Goal: Task Accomplishment & Management: Use online tool/utility

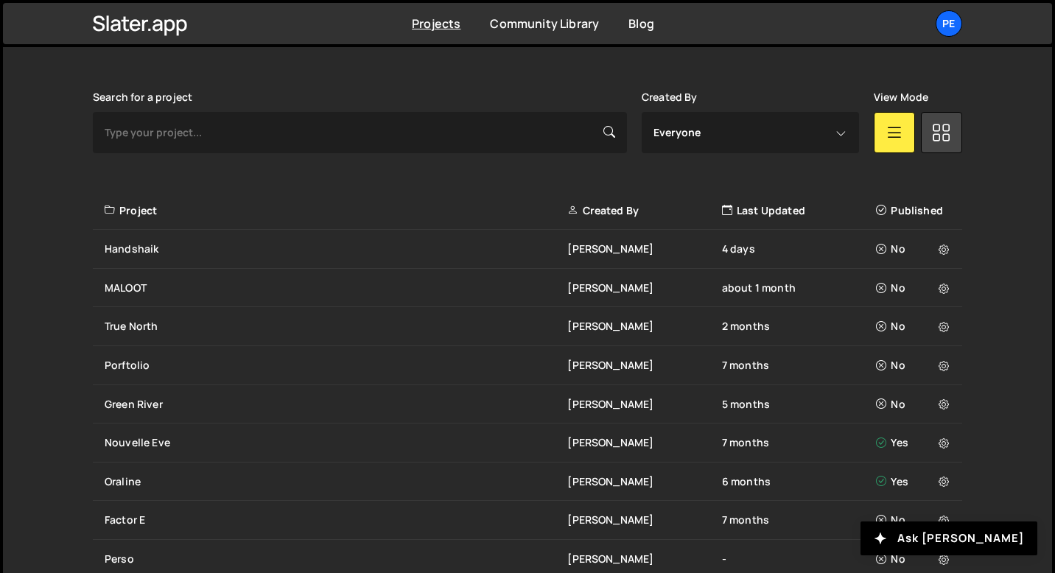
scroll to position [404, 0]
click at [174, 249] on div "Handshaik" at bounding box center [336, 249] width 463 height 15
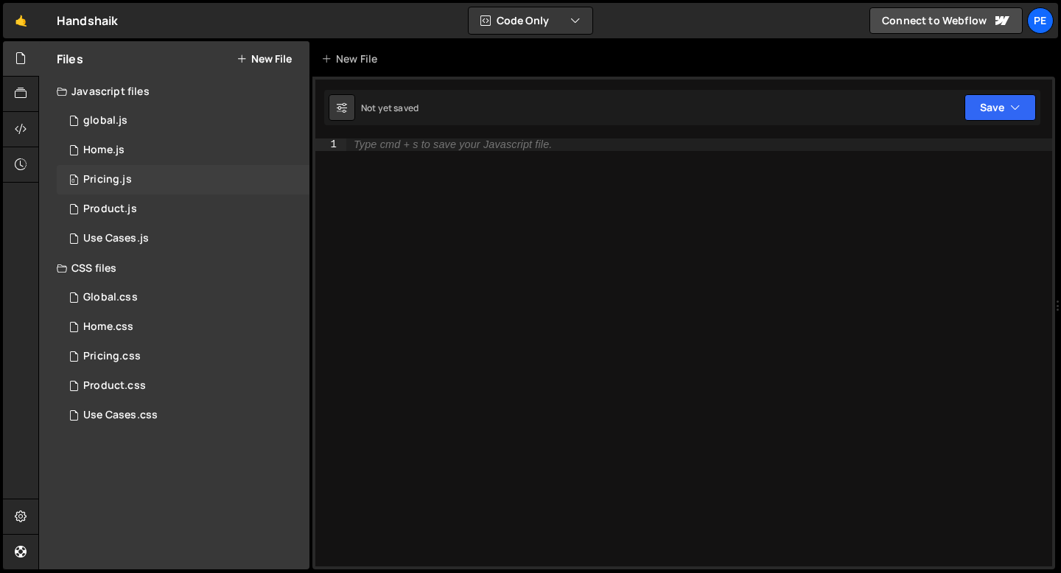
click at [158, 189] on div "0 Pricing.js 0" at bounding box center [183, 179] width 253 height 29
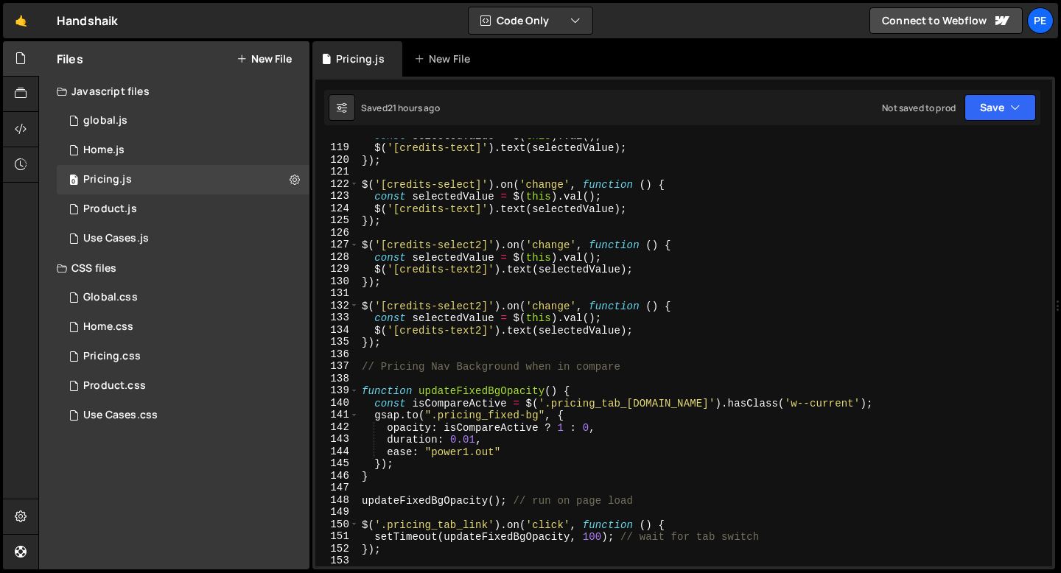
scroll to position [1445, 0]
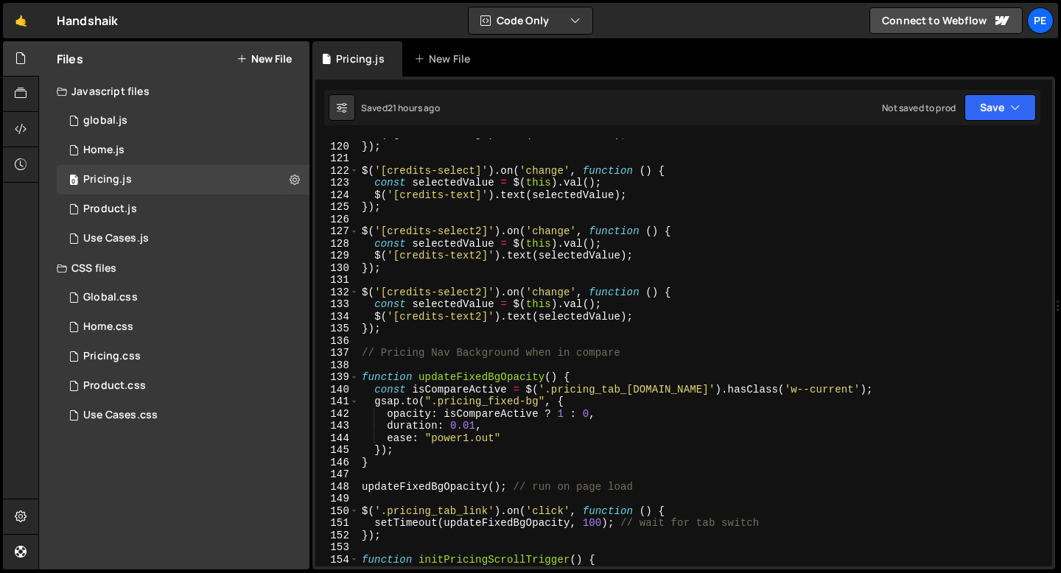
click at [363, 369] on div "$ ( '[credits-text]' ) . text ( selectedValue ) ; }) ; $ ( '[credits-select]' )…" at bounding box center [702, 354] width 687 height 452
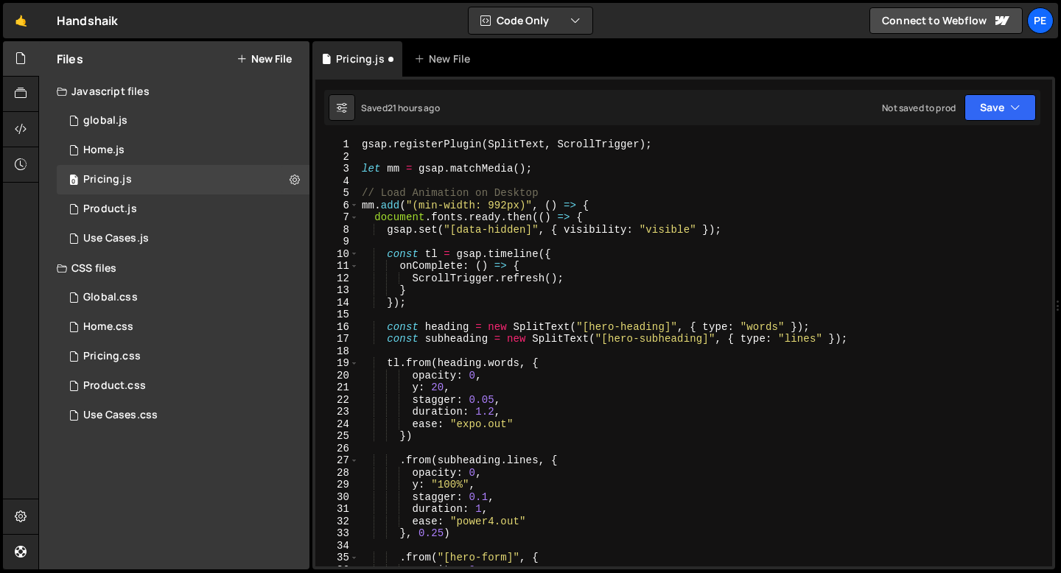
scroll to position [0, 0]
click at [449, 206] on div "gsap . registerPlugin ( SplitText , ScrollTrigger ) ; let mm = gsap . matchMedi…" at bounding box center [702, 364] width 687 height 452
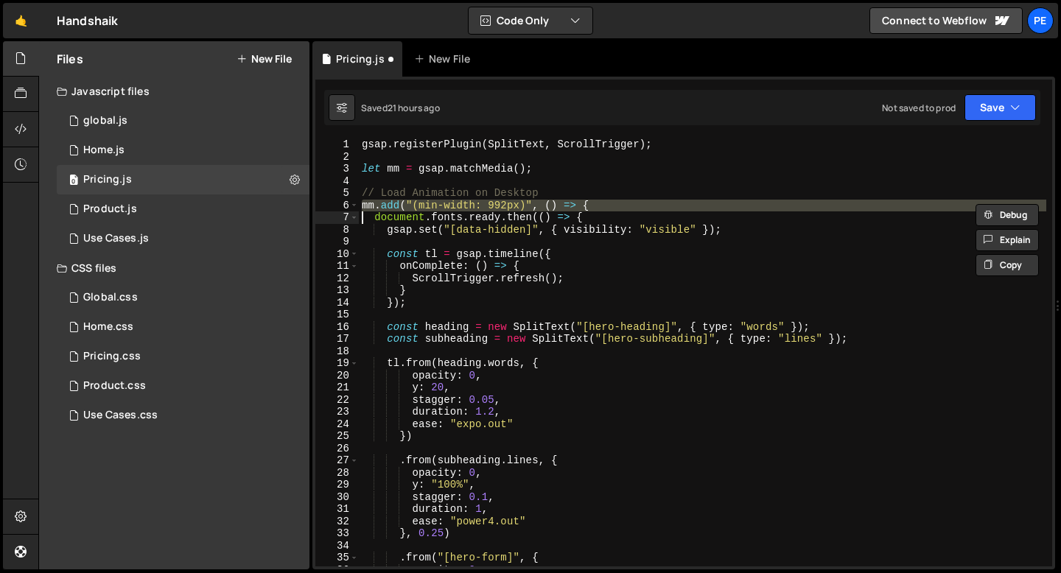
click at [449, 206] on div "gsap . registerPlugin ( SplitText , ScrollTrigger ) ; let mm = gsap . matchMedi…" at bounding box center [702, 364] width 687 height 452
type textarea "mm.add("(min-width: 992px)", () => { document.fonts.ready.then(() => {"
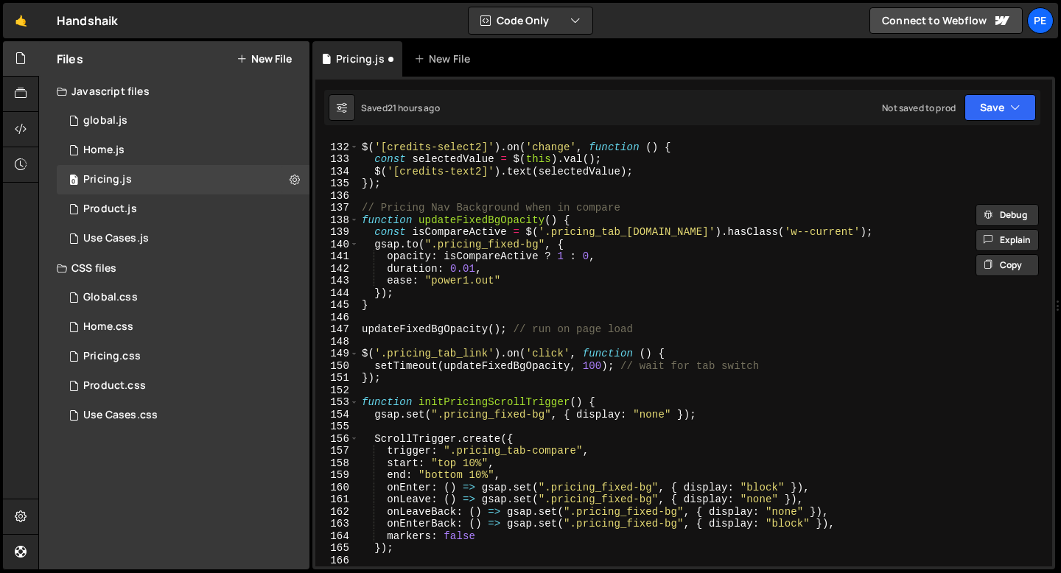
scroll to position [1583, 0]
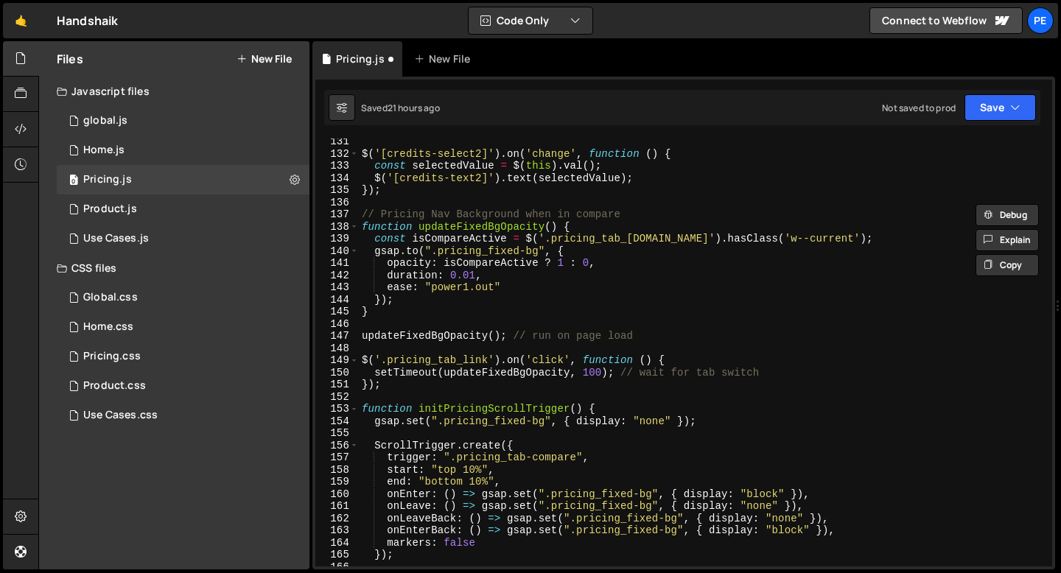
click at [390, 200] on div "$ ( '[credits-select2]' ) . on ( 'change' , function ( ) { const selectedValue …" at bounding box center [702, 362] width 687 height 452
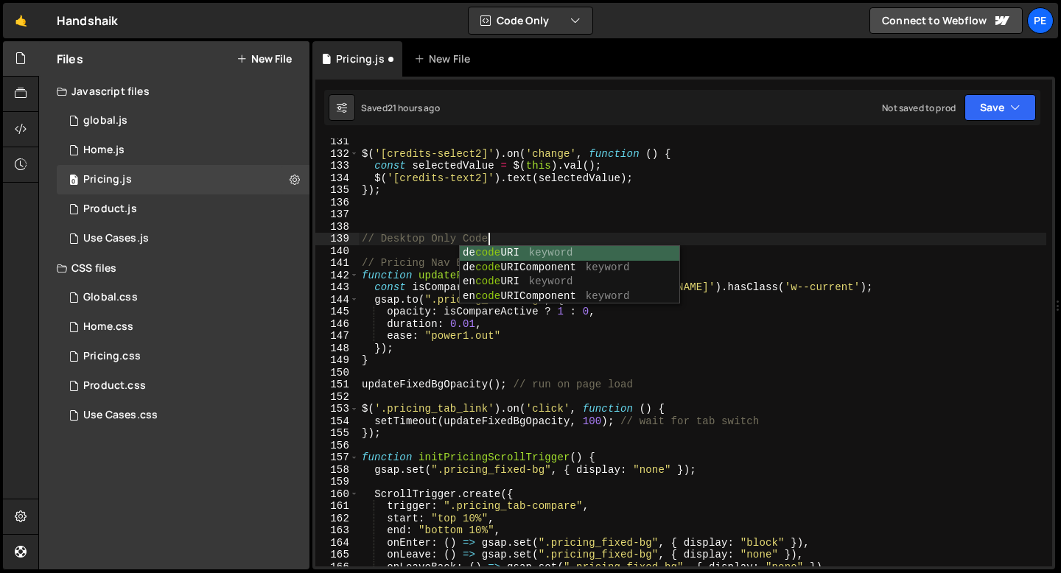
scroll to position [0, 8]
type textarea "// Desktop Only Code"
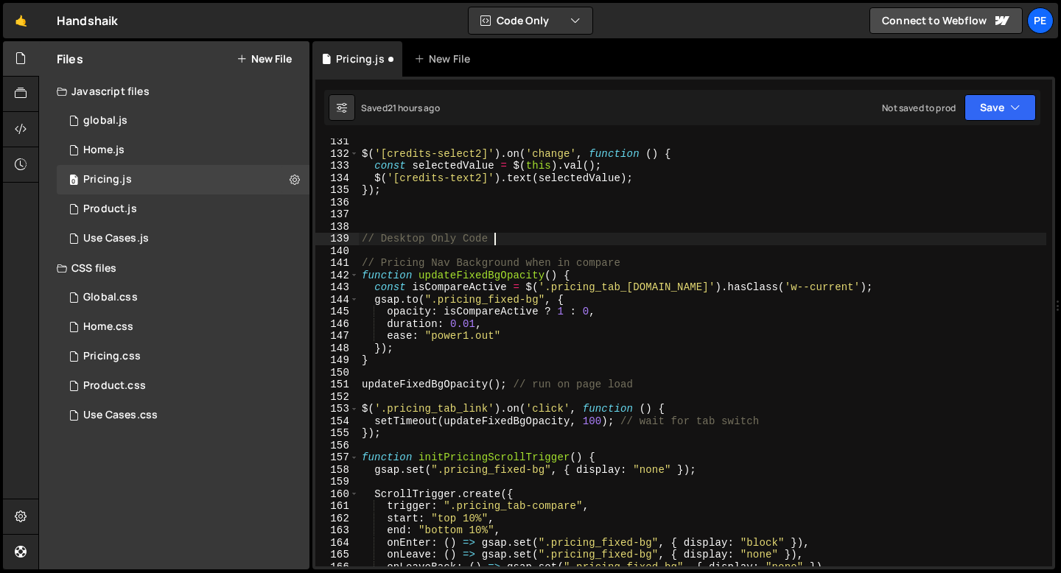
scroll to position [0, 0]
paste textarea "});"
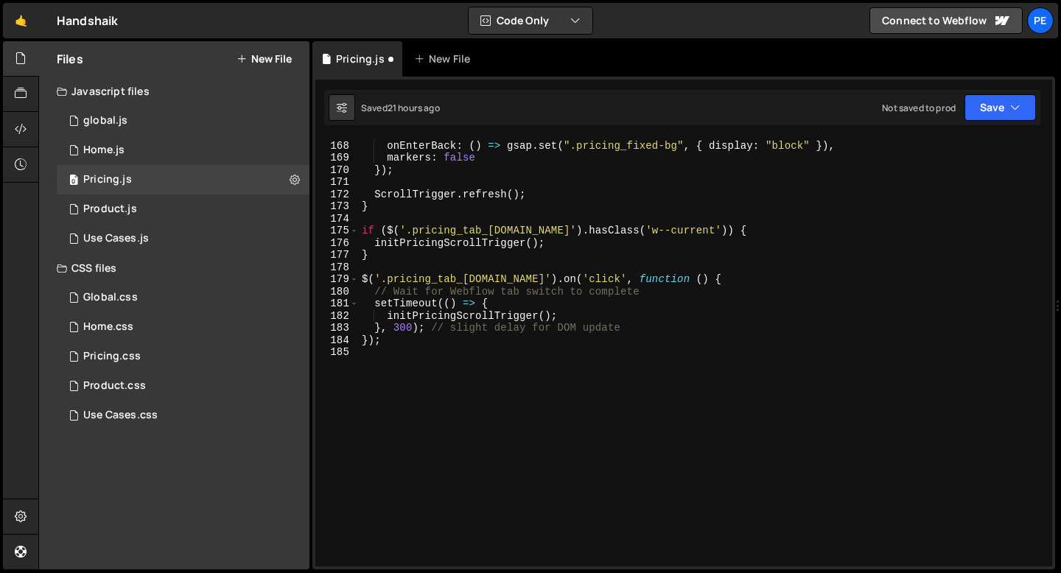
scroll to position [2029, 0]
click at [415, 340] on div "onLeaveBack : ( ) => gsap . set ( ".pricing_fixed-bg" , { display : "none" }) ,…" at bounding box center [702, 353] width 687 height 452
type textarea "});"
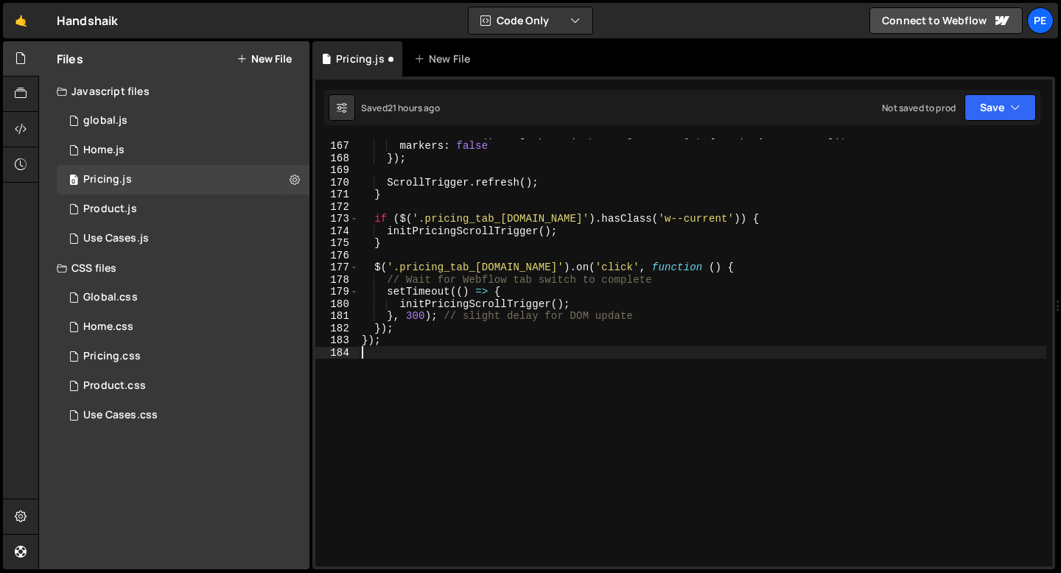
scroll to position [0, 0]
click at [267, 60] on button "New File" at bounding box center [263, 59] width 55 height 12
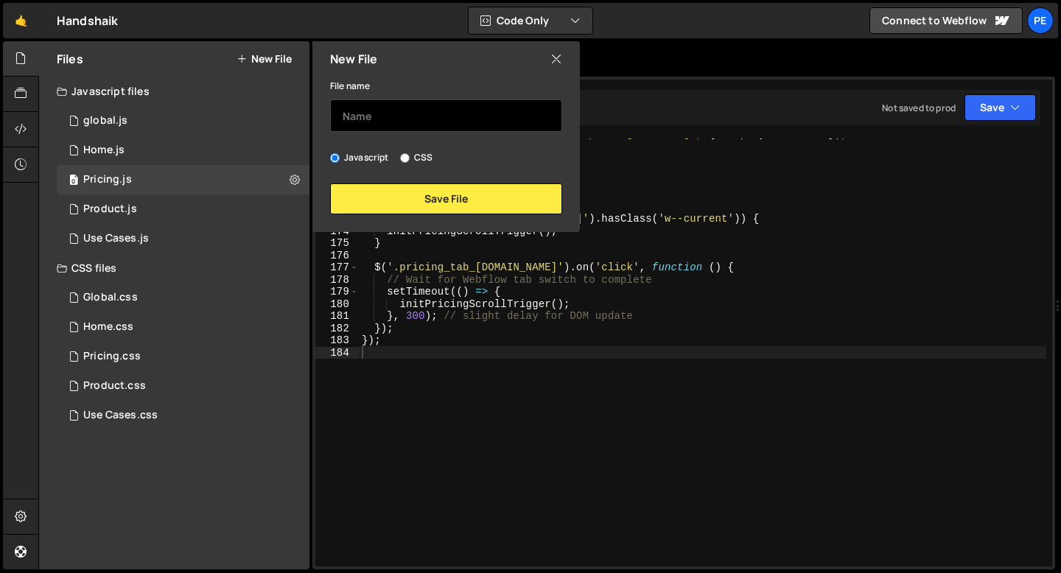
click at [413, 116] on input "text" at bounding box center [446, 115] width 232 height 32
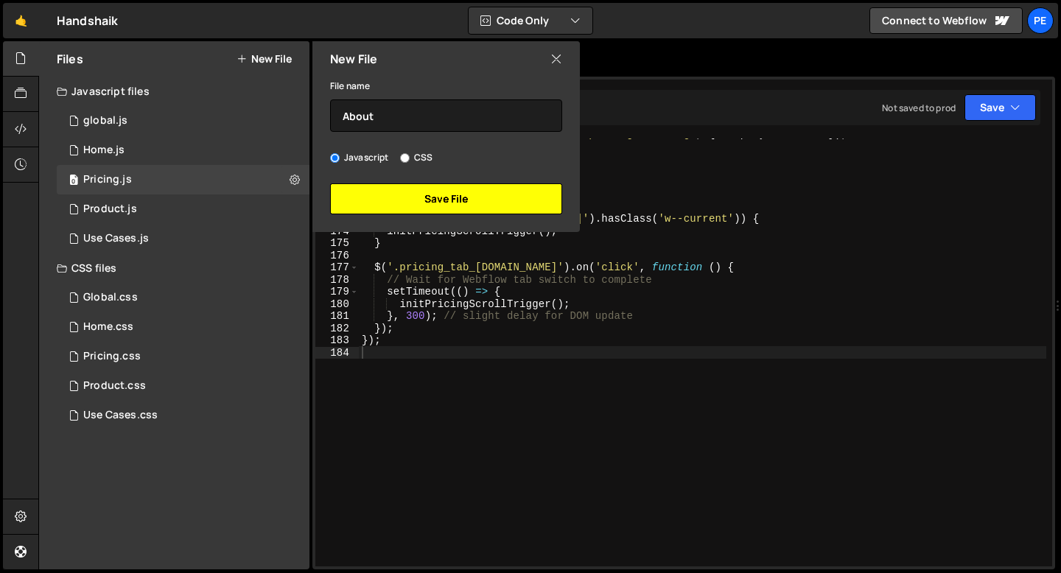
click at [429, 203] on button "Save File" at bounding box center [446, 198] width 232 height 31
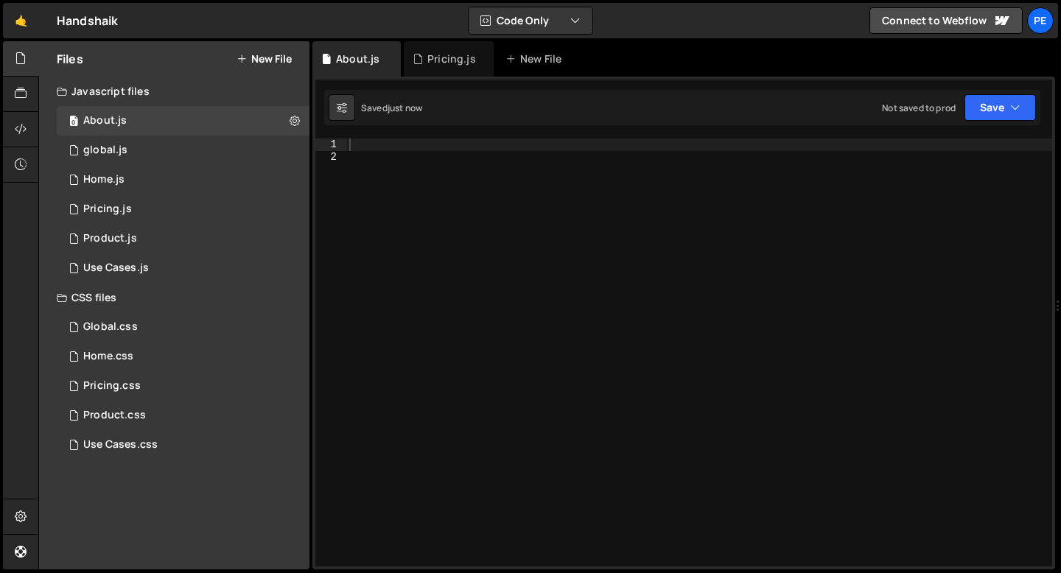
click at [254, 57] on button "New File" at bounding box center [263, 59] width 55 height 12
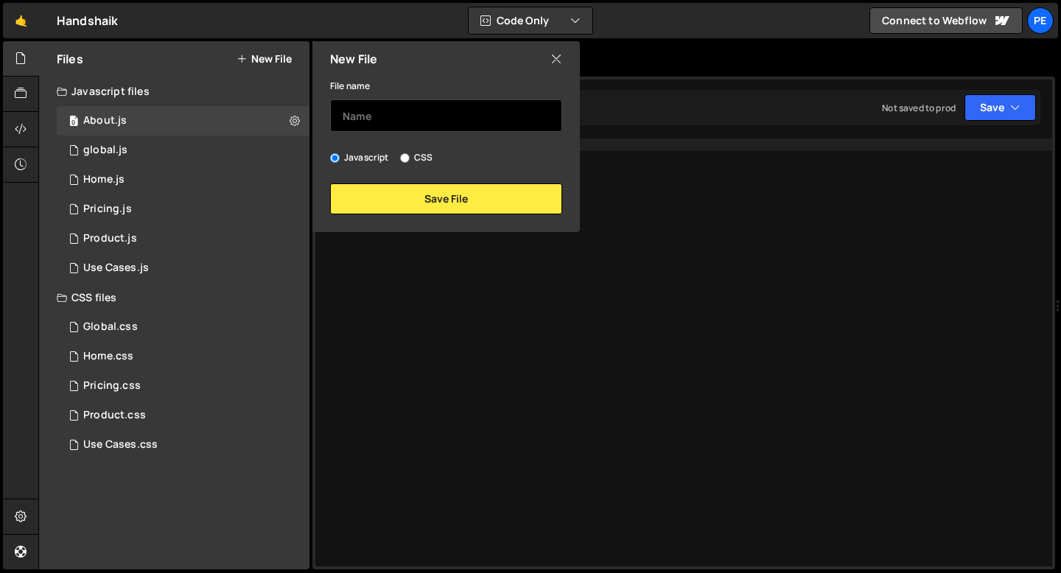
click at [371, 112] on input "text" at bounding box center [446, 115] width 232 height 32
type input "About"
click at [408, 152] on label "CSS" at bounding box center [416, 157] width 32 height 15
click at [408, 153] on input "CSS" at bounding box center [405, 158] width 10 height 10
radio input "true"
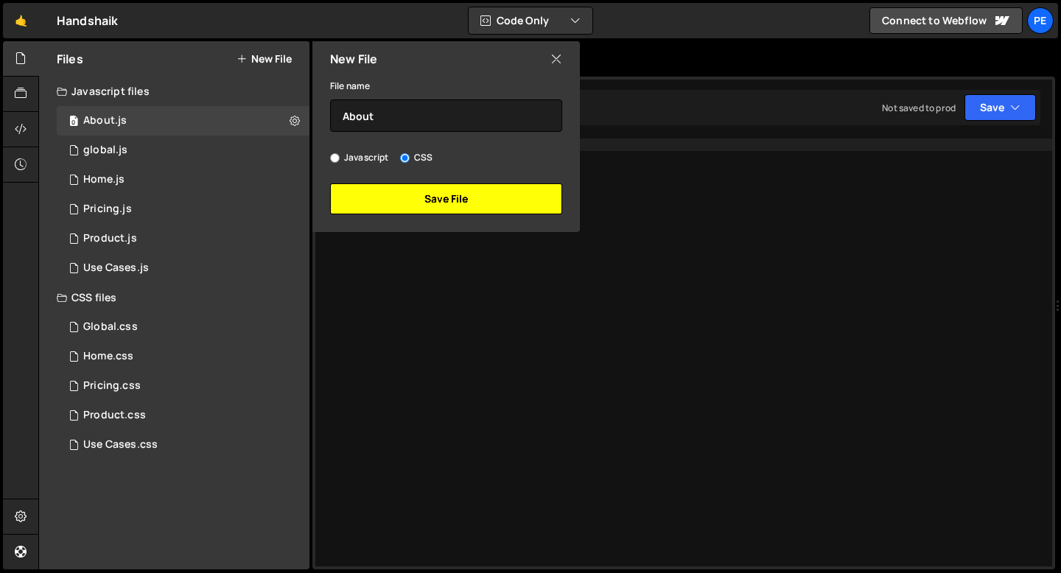
click at [409, 196] on button "Save File" at bounding box center [446, 198] width 232 height 31
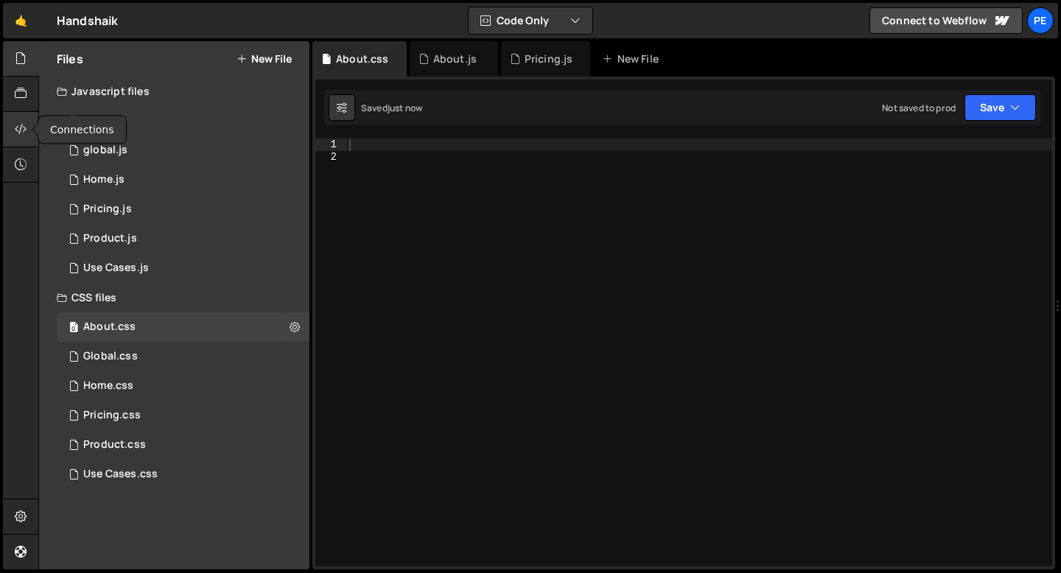
click at [14, 118] on div at bounding box center [21, 129] width 36 height 35
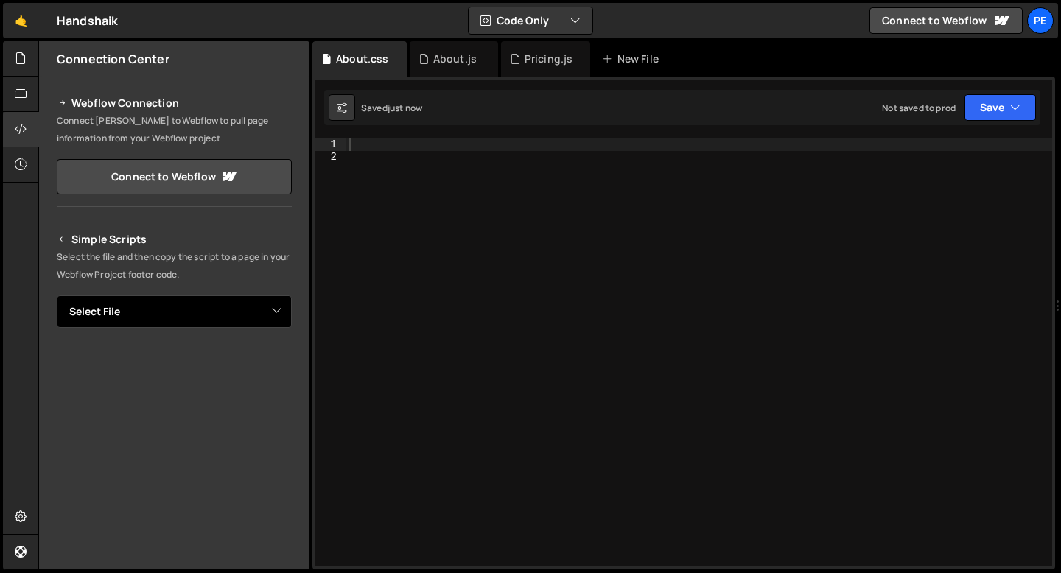
click at [145, 300] on select "Select File global.js Home.js Pricing.js Product.js Use Cases.js Global.css Hom…" at bounding box center [174, 311] width 235 height 32
click at [57, 295] on select "Select File global.js Home.js Pricing.js Product.js Use Cases.js Global.css Hom…" at bounding box center [174, 311] width 235 height 32
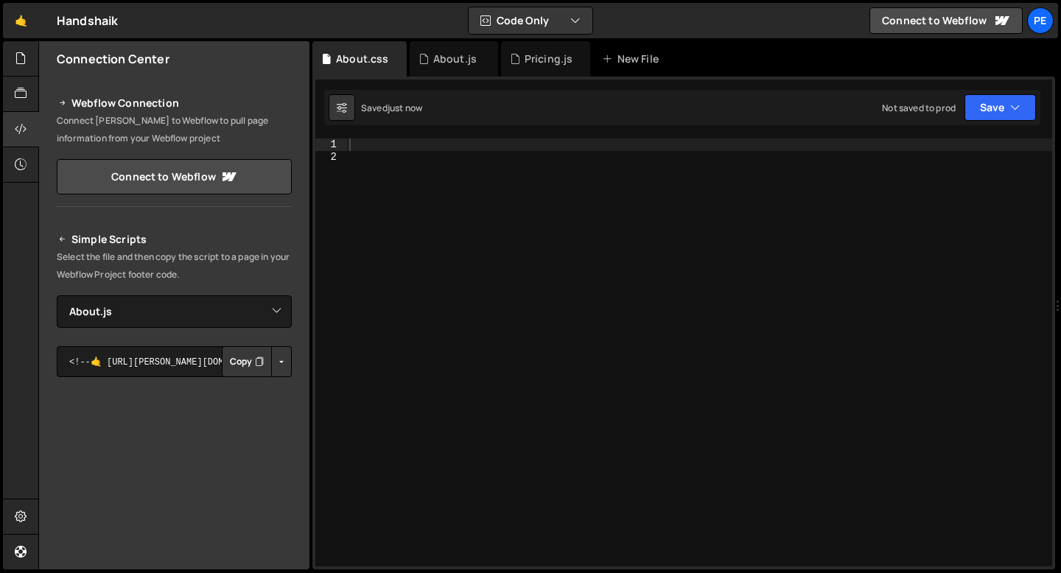
click at [259, 348] on button "Copy" at bounding box center [247, 361] width 50 height 31
click at [203, 308] on select "Select File global.js Home.js Pricing.js Product.js Use Cases.js Global.css Hom…" at bounding box center [174, 311] width 235 height 32
select select "45487"
click at [57, 295] on select "Select File global.js Home.js Pricing.js Product.js Use Cases.js Global.css Hom…" at bounding box center [174, 311] width 235 height 32
click at [227, 359] on button "Copy" at bounding box center [247, 361] width 50 height 31
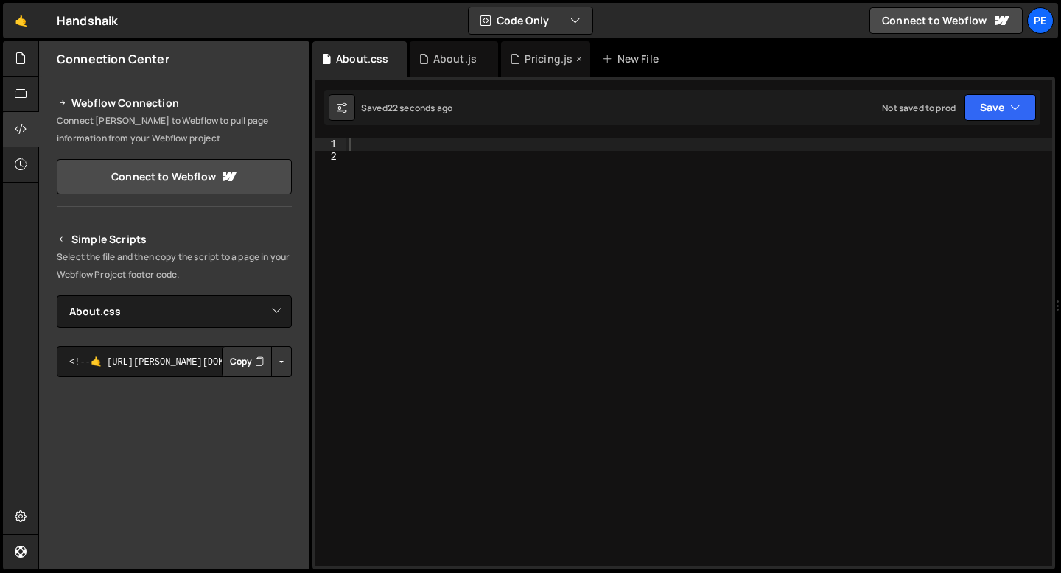
click at [576, 58] on icon at bounding box center [579, 59] width 10 height 15
click at [15, 66] on icon at bounding box center [21, 58] width 12 height 16
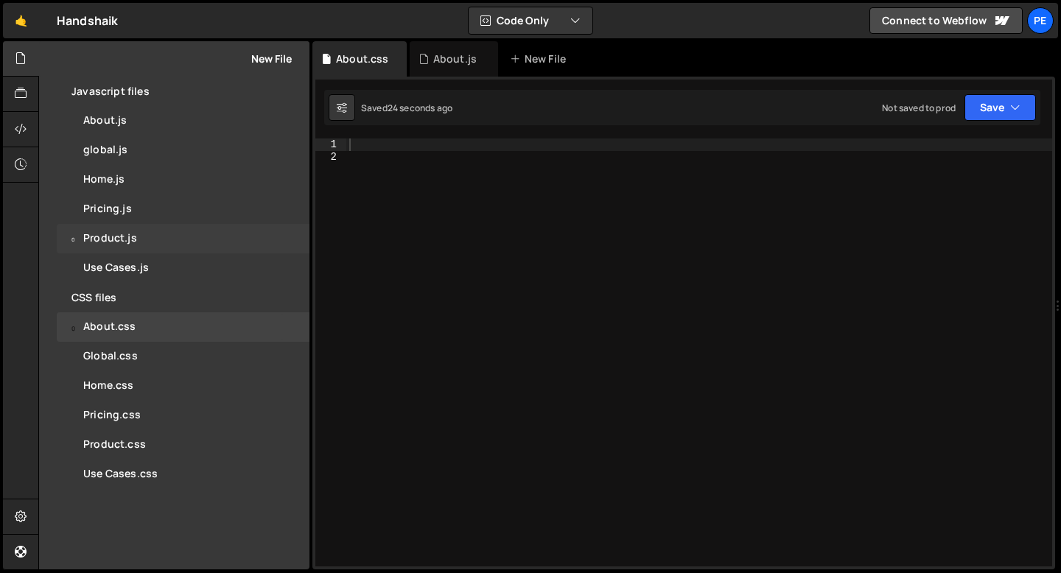
click at [168, 235] on div "0 Product.js 0" at bounding box center [183, 238] width 253 height 29
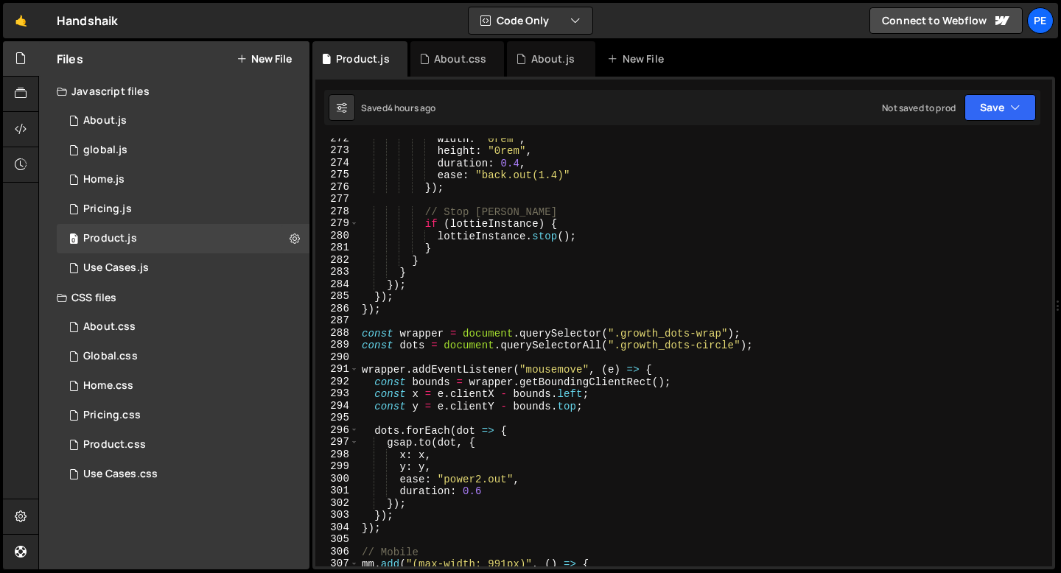
scroll to position [3300, 0]
click at [391, 318] on div "width : "0rem" , height : "0rem" , duration : 0.4 , ease : "back.out(1.4)" }) ;…" at bounding box center [702, 359] width 687 height 452
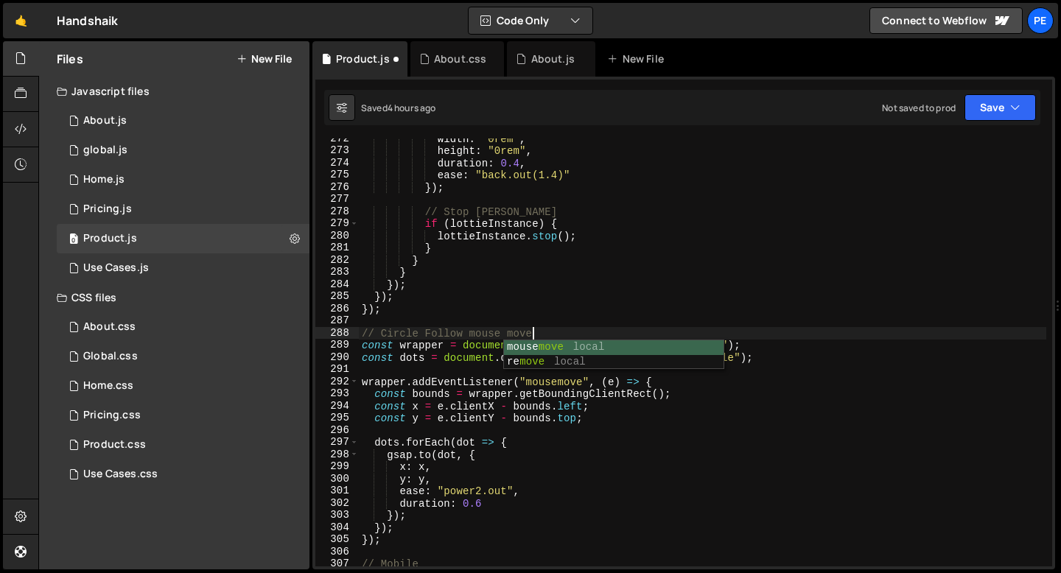
scroll to position [0, 11]
click at [359, 329] on div "width : "0rem" , height : "0rem" , duration : 0.4 , ease : "back.out(1.4)" }) ;…" at bounding box center [702, 359] width 687 height 452
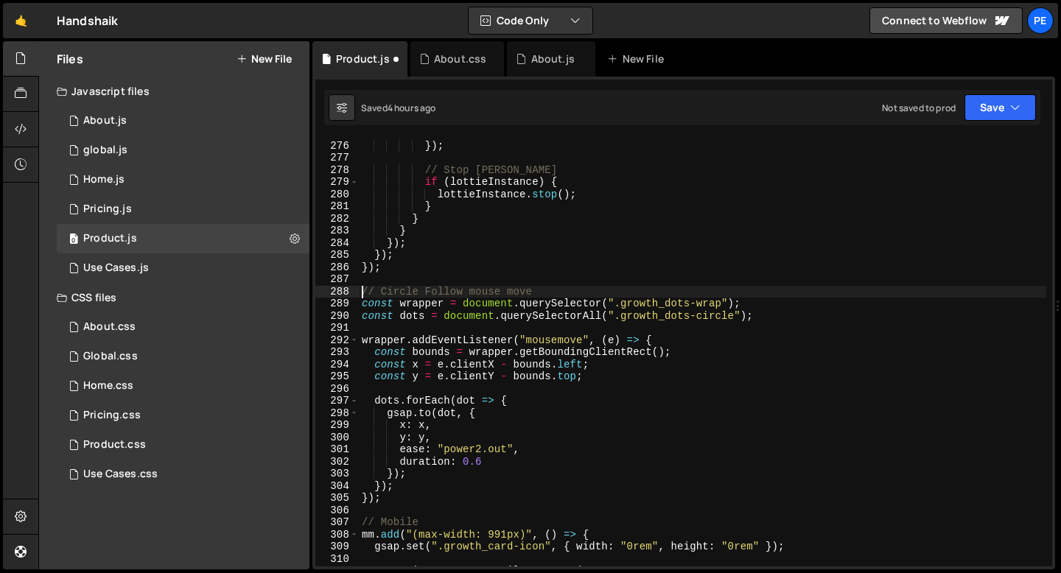
scroll to position [3342, 0]
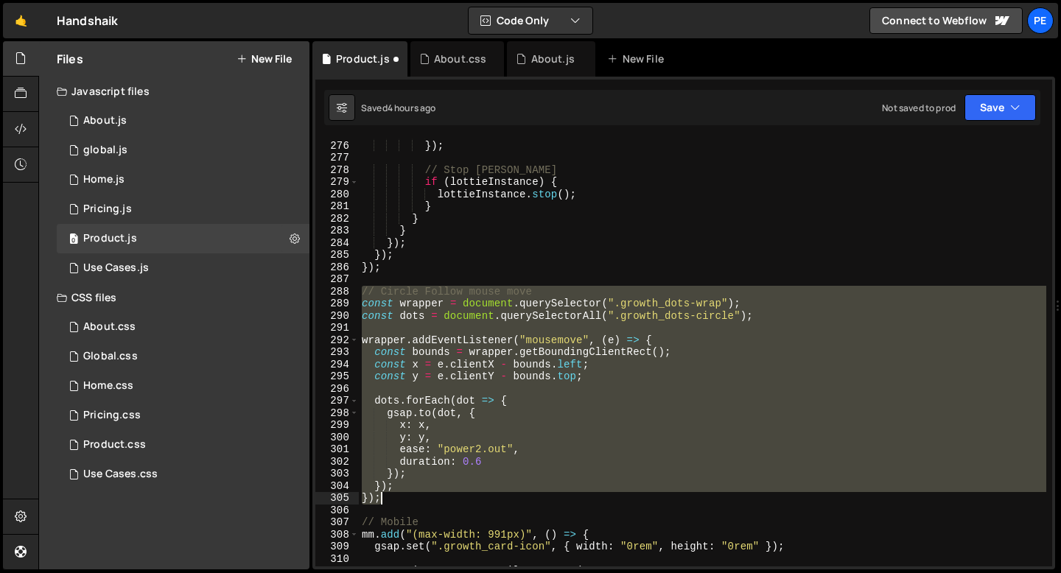
drag, startPoint x: 362, startPoint y: 293, endPoint x: 419, endPoint y: 497, distance: 211.3
click at [419, 497] on div "ease : "back.out(1.4)" }) ; // Stop Lottie if ( lottieInstance ) { lottieInstan…" at bounding box center [702, 353] width 687 height 452
type textarea "}); });"
click at [553, 63] on div "About.js" at bounding box center [552, 59] width 43 height 15
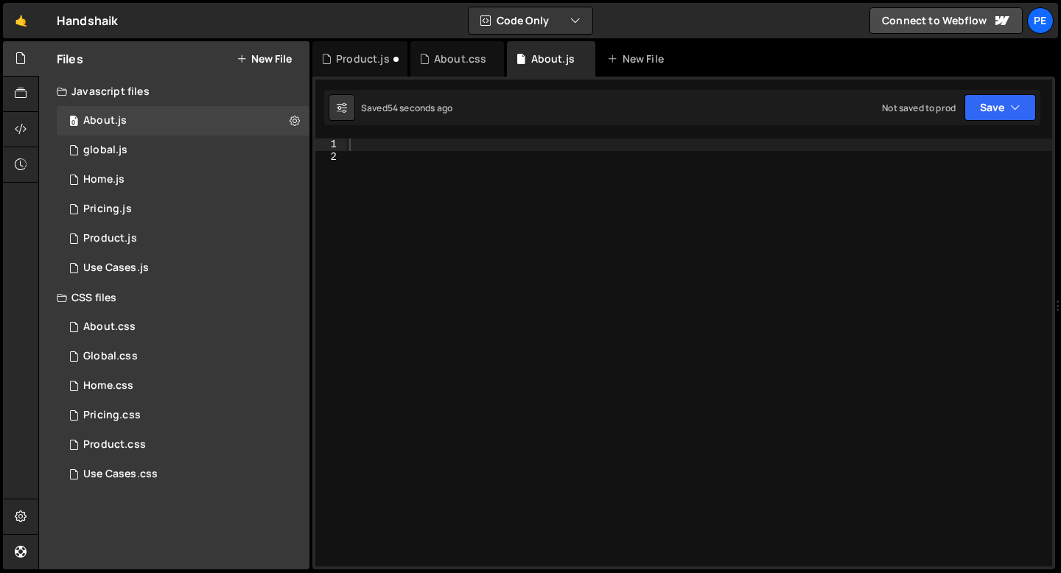
click at [384, 145] on div at bounding box center [699, 364] width 706 height 452
paste textarea "});"
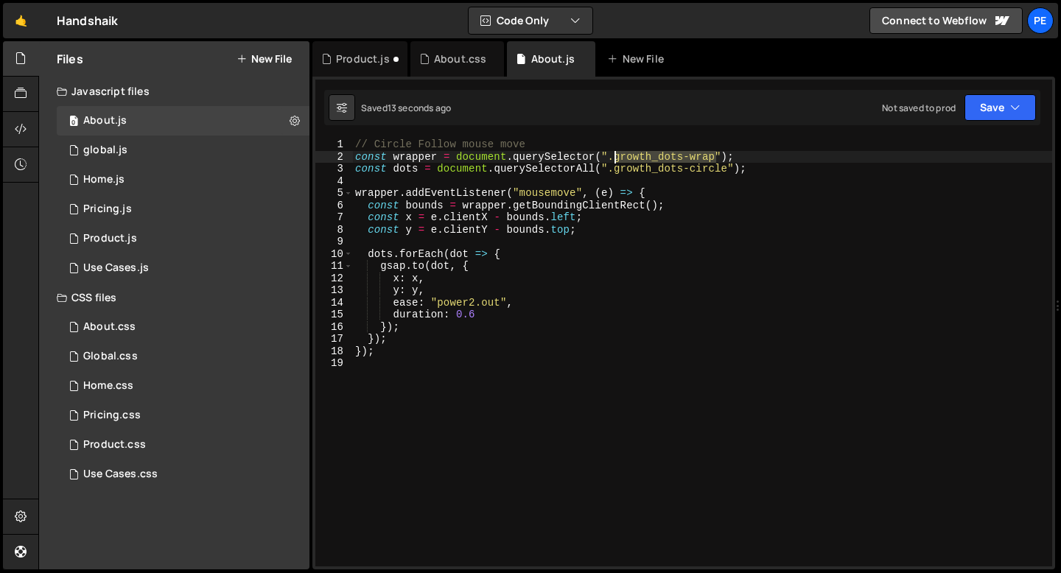
drag, startPoint x: 716, startPoint y: 155, endPoint x: 616, endPoint y: 157, distance: 100.2
click at [615, 157] on div "// Circle Follow mouse move const wrapper = document . querySelector ( ".growth…" at bounding box center [702, 364] width 700 height 452
paste textarea "about_hero-dots"
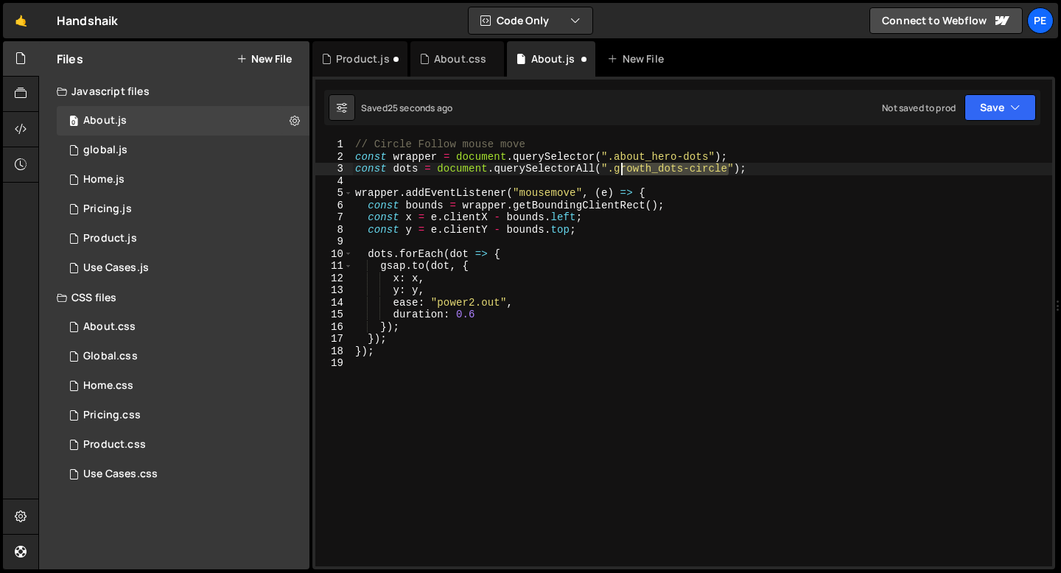
drag, startPoint x: 726, startPoint y: 168, endPoint x: 616, endPoint y: 171, distance: 110.5
click at [616, 171] on div "// Circle Follow mouse move const wrapper = document . querySelector ( ".about_…" at bounding box center [702, 364] width 700 height 452
paste textarea "about_hero"
type textarea "const dots = document.querySelectorAll(".about_hero-circle");"
click at [342, 65] on div "Product.js" at bounding box center [363, 59] width 54 height 15
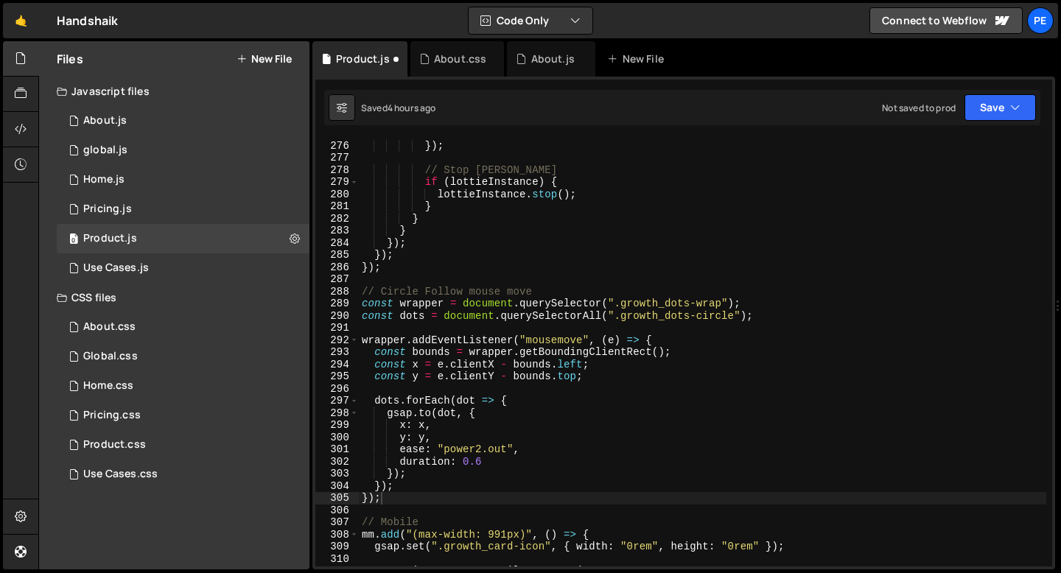
click at [458, 277] on div "ease : "back.out(1.4)" }) ; // Stop Lottie if ( lottieInstance ) { lottieInstan…" at bounding box center [702, 353] width 687 height 452
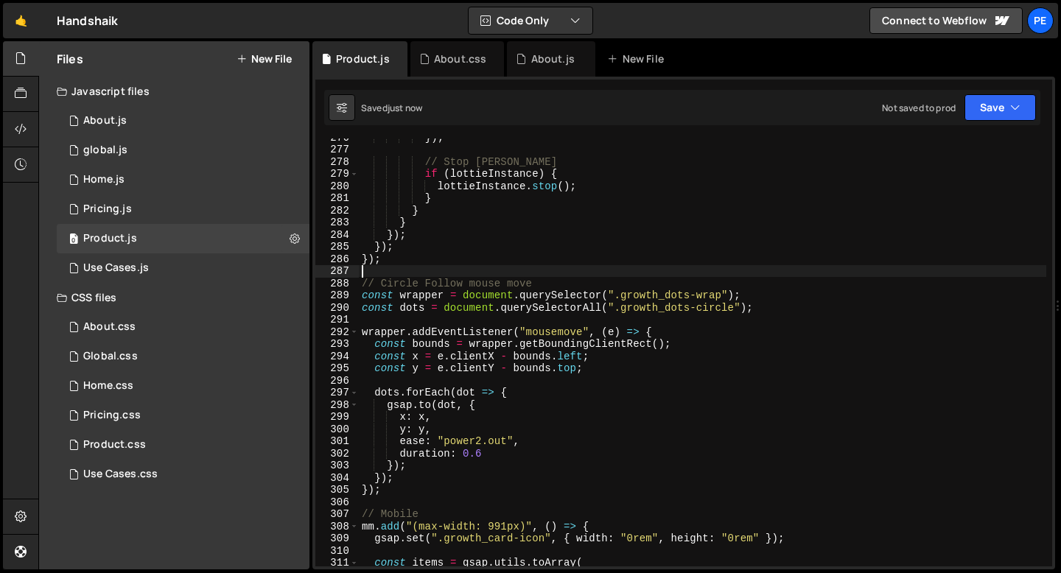
scroll to position [3350, 0]
click at [559, 63] on div "About.js" at bounding box center [552, 59] width 43 height 15
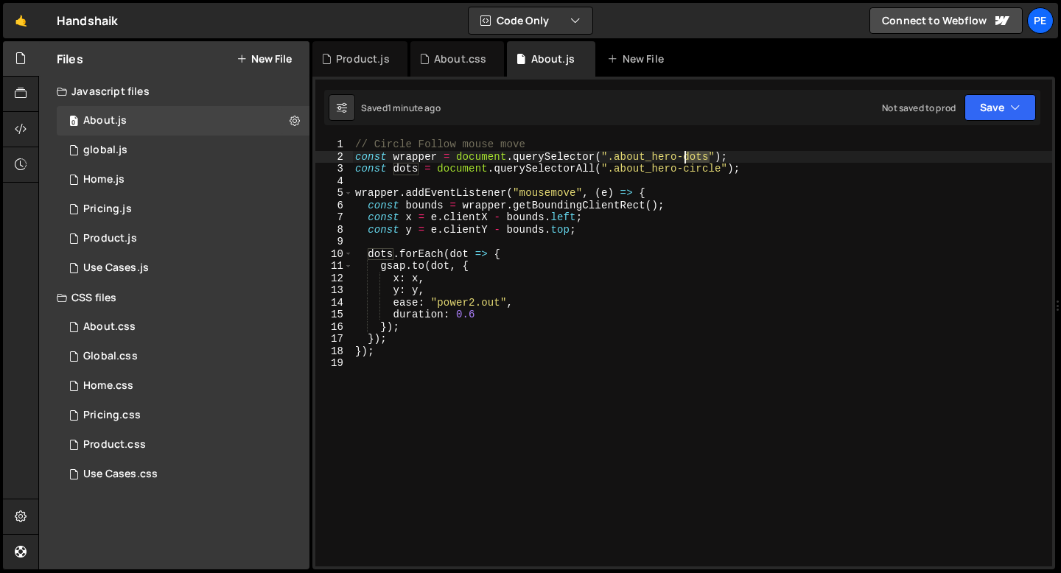
drag, startPoint x: 709, startPoint y: 157, endPoint x: 682, endPoint y: 157, distance: 27.3
click at [683, 157] on div "// Circle Follow mouse move const wrapper = document . querySelector ( ".about_…" at bounding box center [702, 364] width 700 height 452
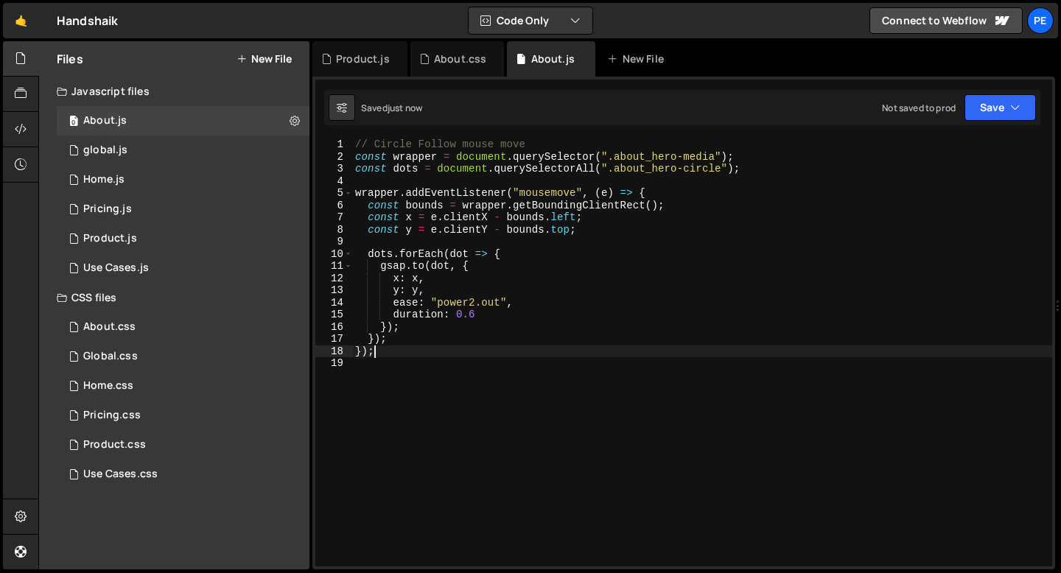
click at [390, 355] on div "// Circle Follow mouse move const wrapper = document . querySelector ( ".about_…" at bounding box center [702, 364] width 700 height 452
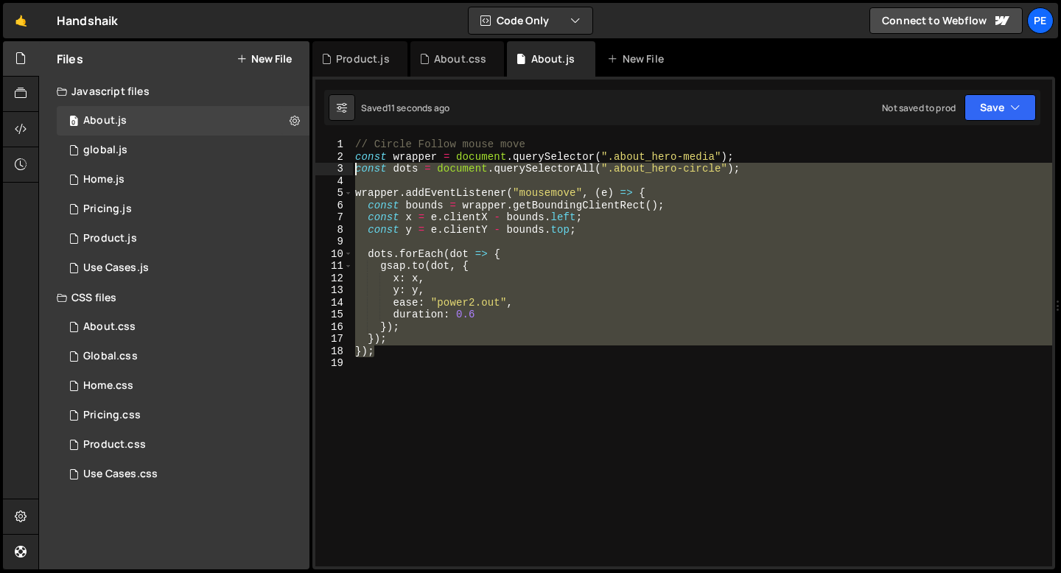
drag, startPoint x: 384, startPoint y: 356, endPoint x: 343, endPoint y: 164, distance: 196.7
click at [343, 164] on div "}); 1 2 3 4 5 6 7 8 9 10 11 12 13 14 15 16 17 18 19 // Circle Follow mouse move…" at bounding box center [683, 352] width 737 height 428
type textarea "const dots = document.querySelectorAll(".about_hero-circle");"
click at [362, 62] on div "Product.js" at bounding box center [363, 59] width 54 height 15
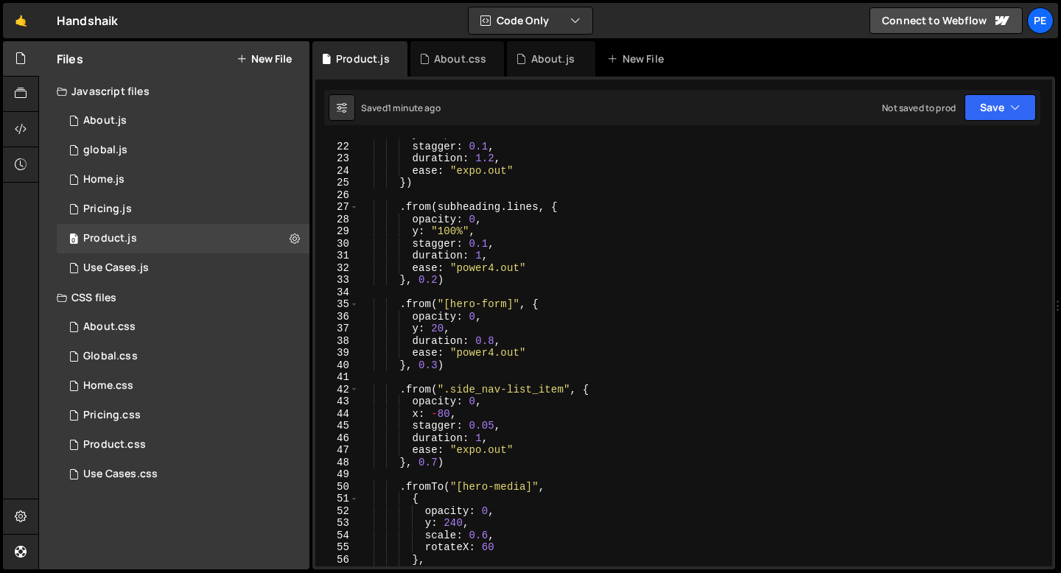
scroll to position [0, 0]
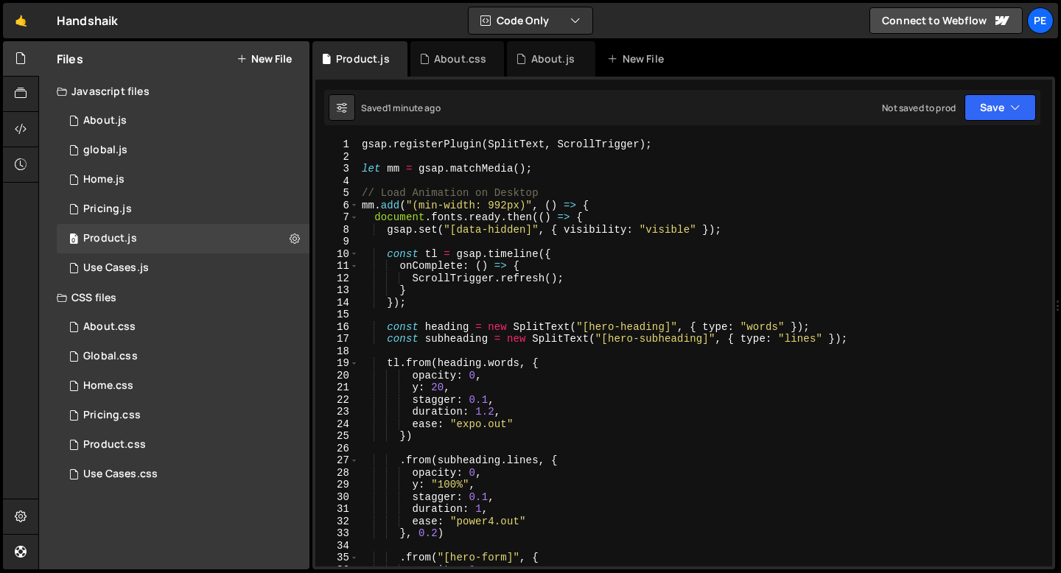
click at [444, 148] on div "gsap . registerPlugin ( SplitText , ScrollTrigger ) ; let mm = gsap . matchMedi…" at bounding box center [702, 364] width 687 height 452
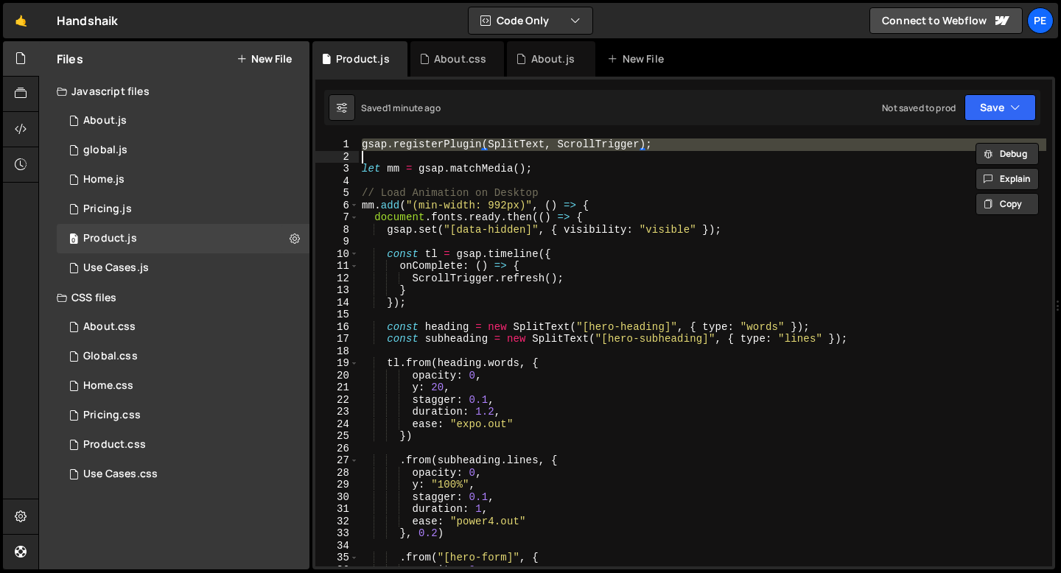
click at [444, 148] on div "gsap . registerPlugin ( SplitText , ScrollTrigger ) ; let mm = gsap . matchMedi…" at bounding box center [702, 364] width 687 height 452
type textarea "gsap.registerPlugin(SplitText, ScrollTrigger);"
click at [547, 64] on div "About.js" at bounding box center [552, 59] width 43 height 15
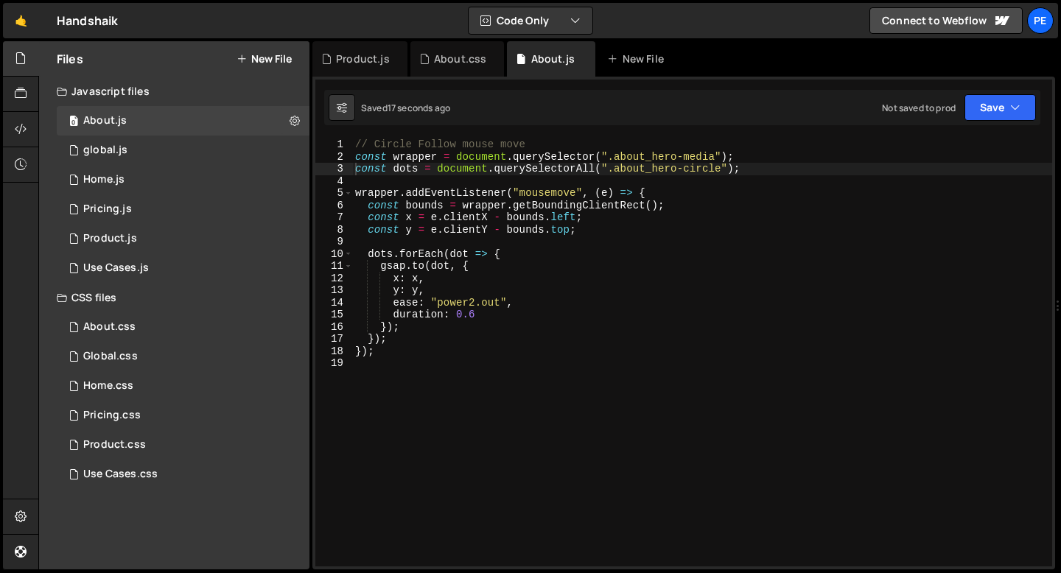
click at [358, 145] on div "// Circle Follow mouse move const wrapper = document . querySelector ( ".about_…" at bounding box center [702, 364] width 700 height 452
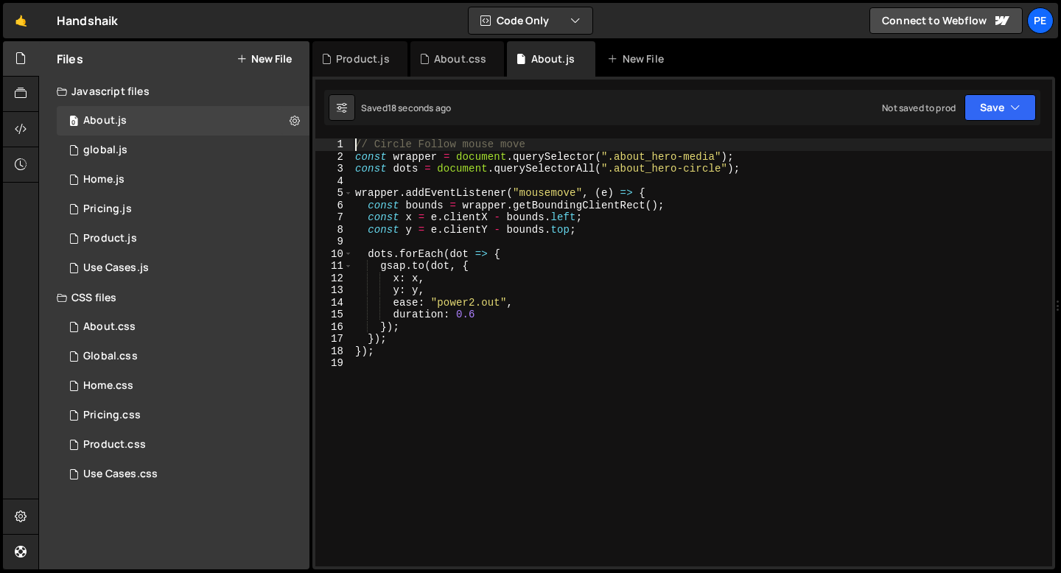
type textarea "// Circle Follow mouse move"
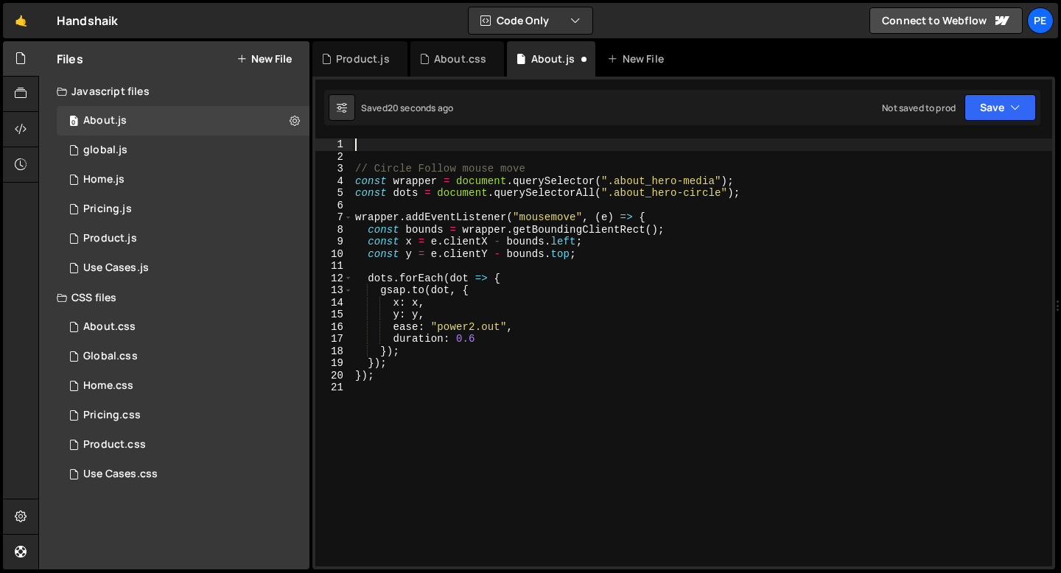
paste textarea
click at [703, 183] on div "gsap . registerPlugin ( SplitText , ScrollTrigger ) ; // Circle Follow mouse mo…" at bounding box center [702, 364] width 700 height 452
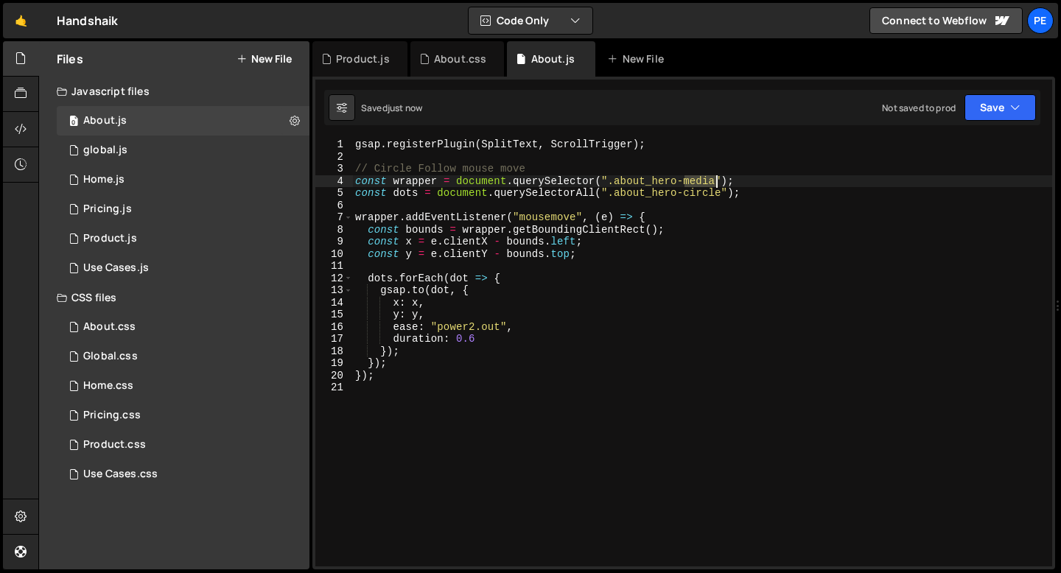
click at [703, 183] on div "gsap . registerPlugin ( SplitText , ScrollTrigger ) ; // Circle Follow mouse mo…" at bounding box center [702, 364] width 700 height 452
type textarea "});"
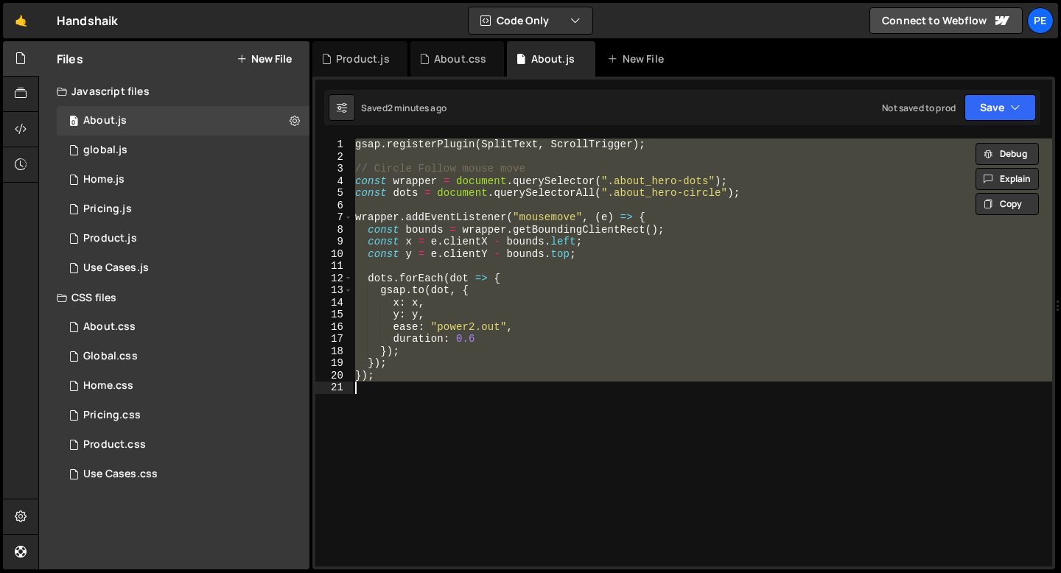
scroll to position [0, 1]
paste textarea
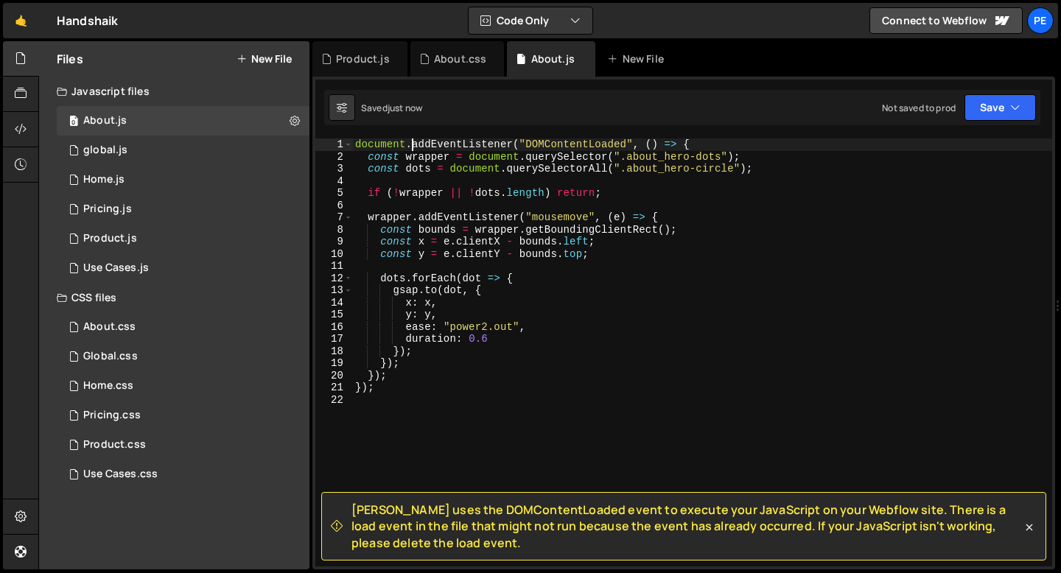
click at [412, 140] on div "document . addEventListener ( "DOMContentLoaded" , ( ) => { const wrapper = doc…" at bounding box center [702, 364] width 700 height 452
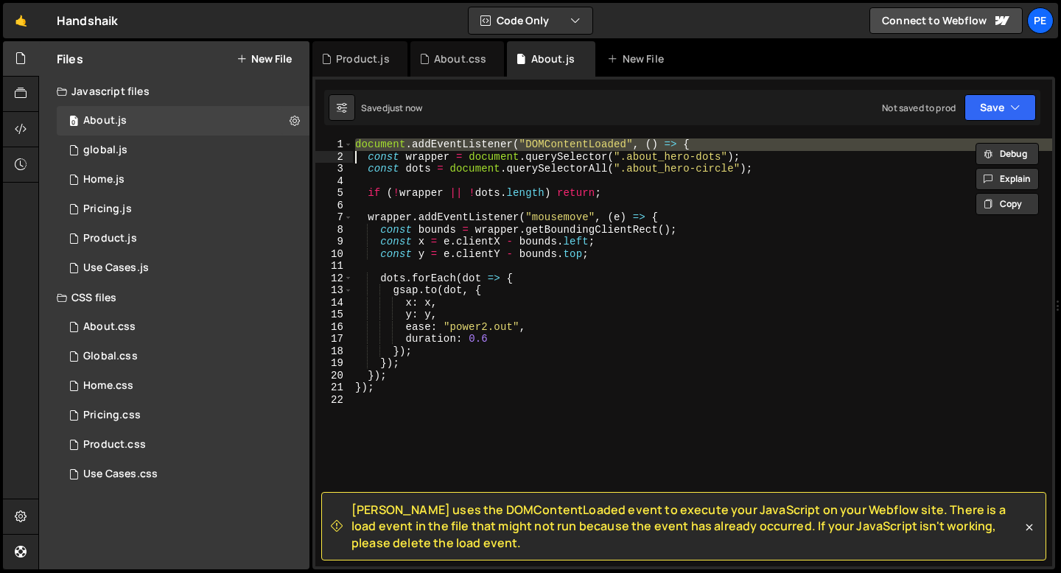
click at [412, 140] on div "document . addEventListener ( "DOMContentLoaded" , ( ) => { const wrapper = doc…" at bounding box center [702, 364] width 700 height 452
type textarea "const wrapper = document.querySelector(".about_hero-dots");"
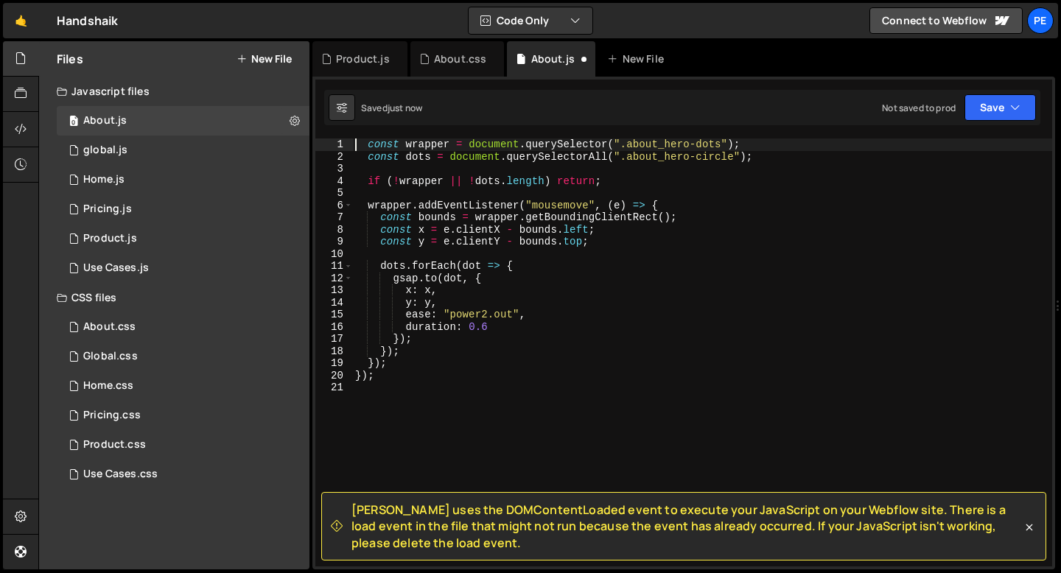
click at [379, 382] on div "const wrapper = document . querySelector ( ".about_hero-dots" ) ; const dots = …" at bounding box center [702, 364] width 700 height 452
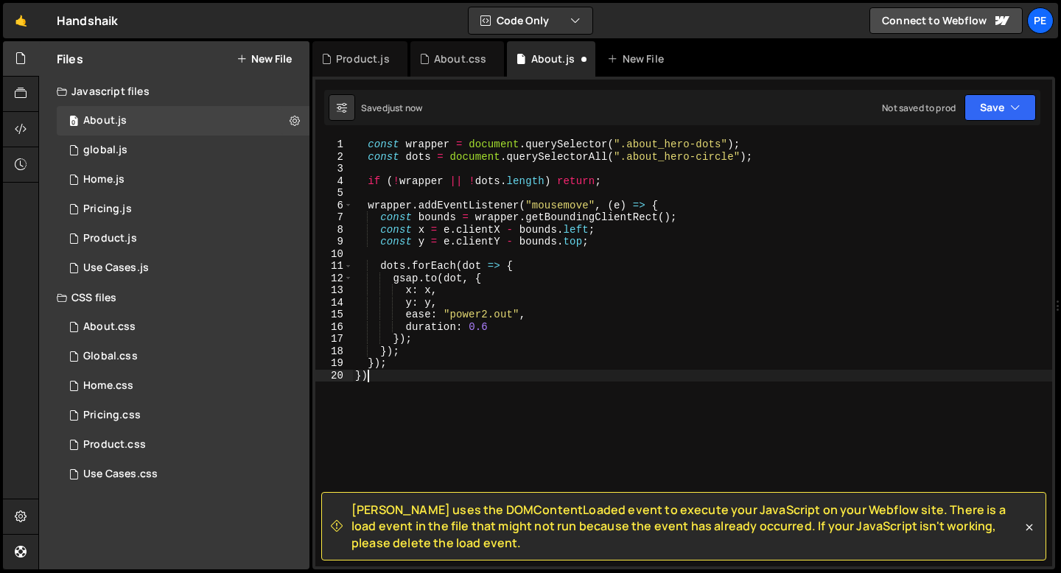
type textarea "}"
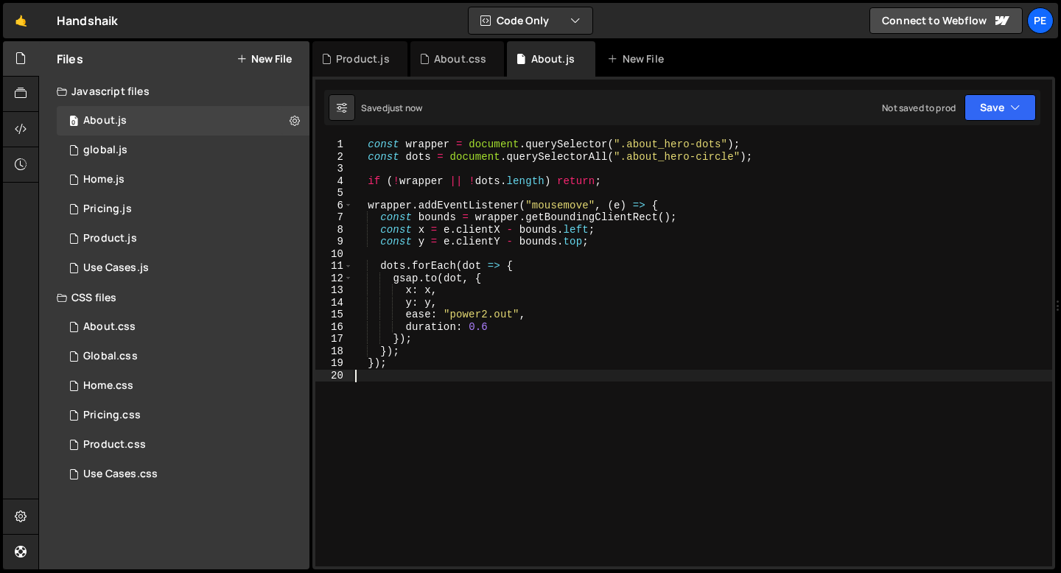
type textarea "});"
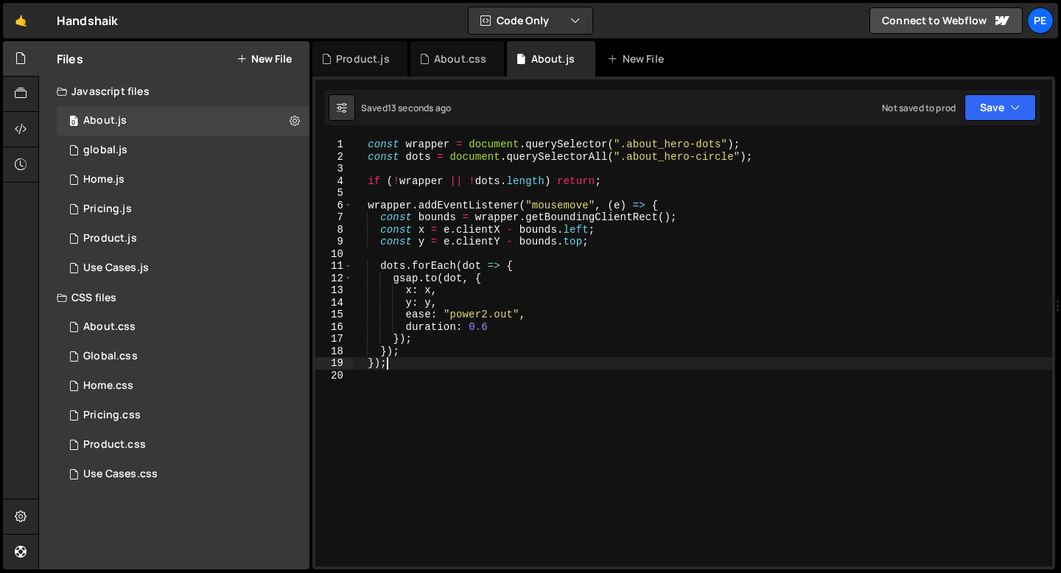
click at [429, 195] on div "const wrapper = document . querySelector ( ".about_hero-dots" ) ; const dots = …" at bounding box center [702, 364] width 700 height 452
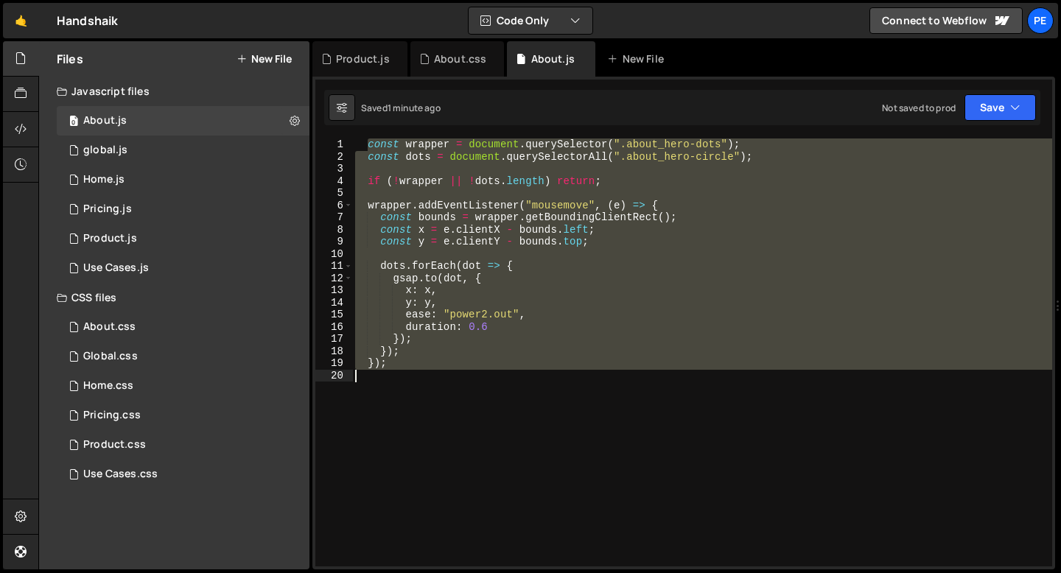
drag, startPoint x: 366, startPoint y: 141, endPoint x: 438, endPoint y: 380, distance: 249.2
click at [438, 385] on div "const wrapper = document . querySelector ( ".about_hero-dots" ) ; const dots = …" at bounding box center [702, 364] width 700 height 452
paste textarea "}"
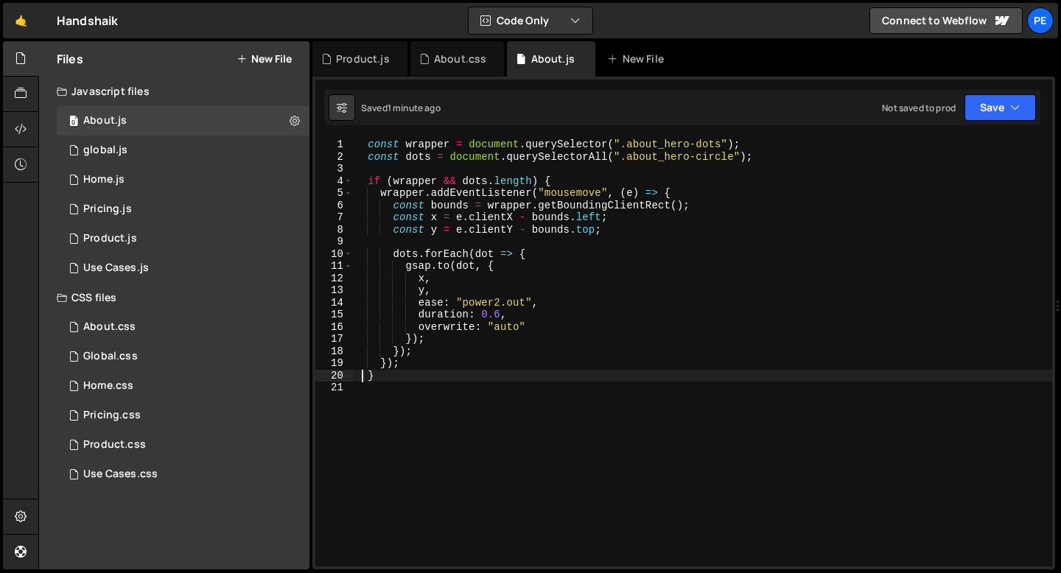
click at [498, 312] on div "const wrapper = document . querySelector ( ".about_hero-dots" ) ; const dots = …" at bounding box center [702, 364] width 700 height 452
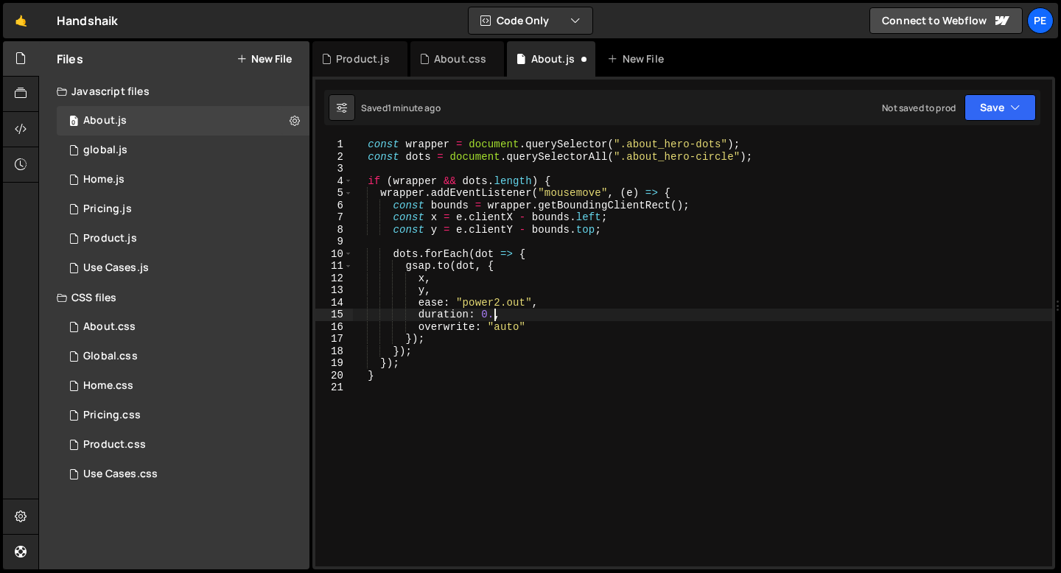
scroll to position [0, 10]
click at [499, 299] on div "const wrapper = document . querySelector ( ".about_hero-dots" ) ; const dots = …" at bounding box center [702, 364] width 700 height 452
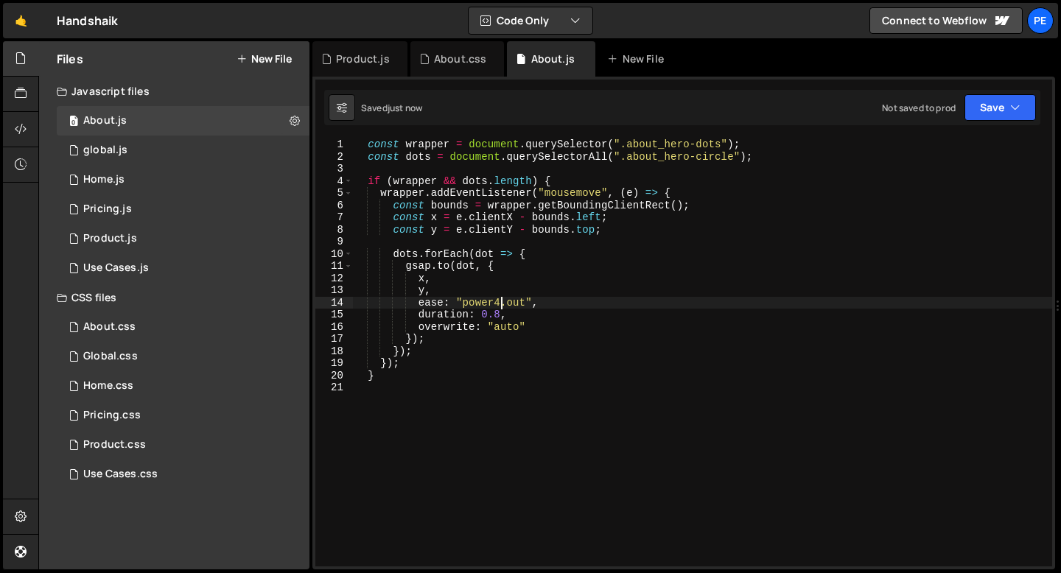
type textarea "ease: "power4.out","
